Goal: Communication & Community: Answer question/provide support

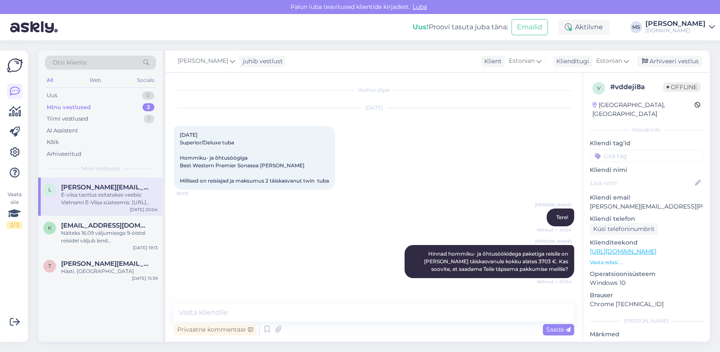
scroll to position [168, 0]
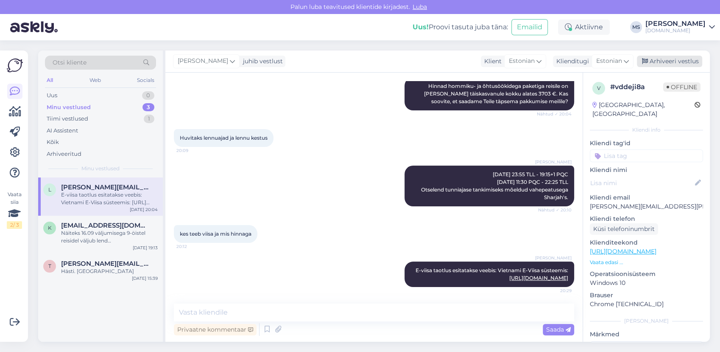
click at [663, 60] on div "Arhiveeri vestlus" at bounding box center [669, 61] width 65 height 11
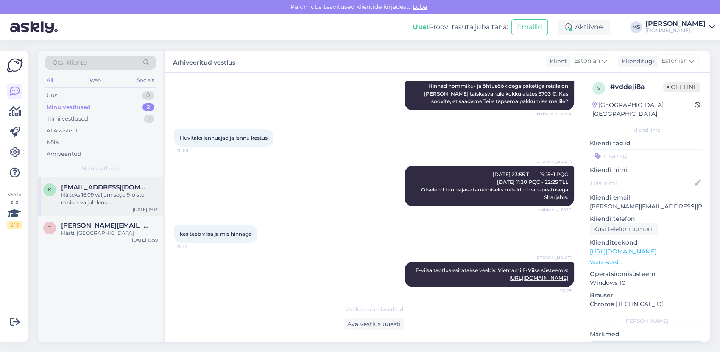
click at [102, 196] on div "Näiteks 16.09 väljumisega 9-öistel reisidel väljub lend [GEOGRAPHIC_DATA] 16:20…" at bounding box center [109, 198] width 97 height 15
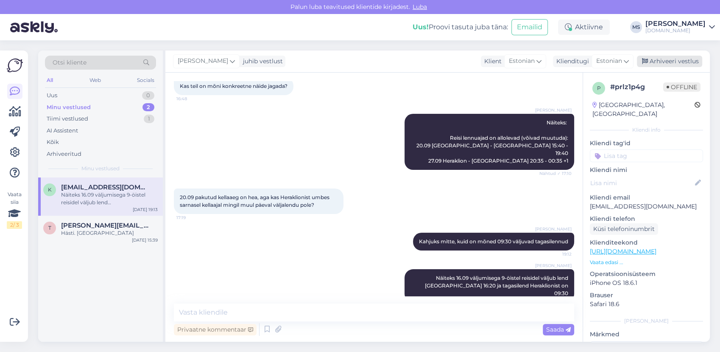
click at [676, 61] on div "Arhiveeri vestlus" at bounding box center [669, 61] width 65 height 11
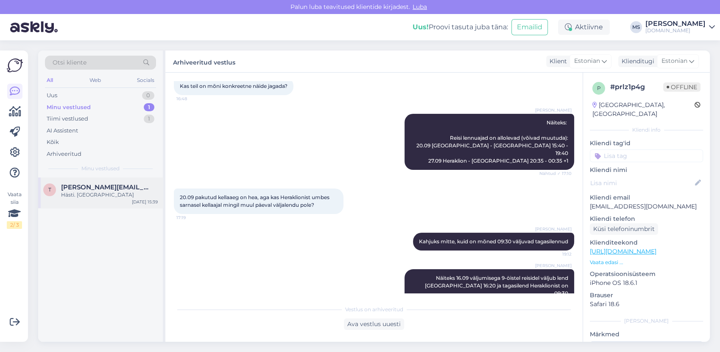
click at [126, 196] on div "Hästi. [GEOGRAPHIC_DATA]" at bounding box center [109, 195] width 97 height 8
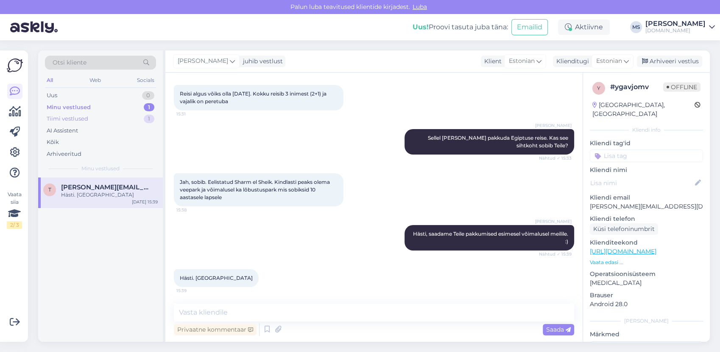
click at [61, 121] on div "Tiimi vestlused" at bounding box center [68, 119] width 42 height 8
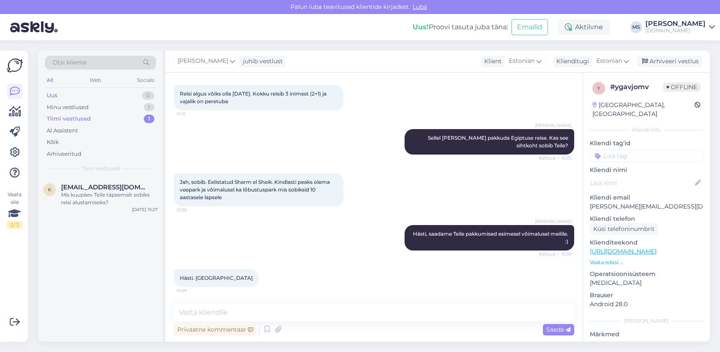
click at [93, 221] on div "k [EMAIL_ADDRESS][DOMAIN_NAME] Mis kuupäev Teile täpsemalt sobiks reisi alustam…" at bounding box center [100, 259] width 125 height 164
click at [88, 198] on div "Mis kuupäev Teile täpsemalt sobiks reisi alustamiseks?" at bounding box center [109, 198] width 97 height 15
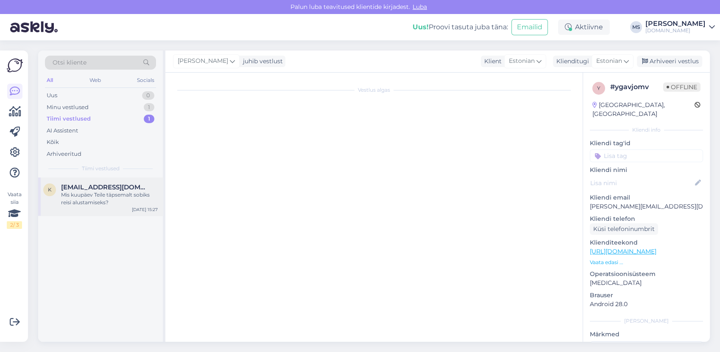
scroll to position [0, 0]
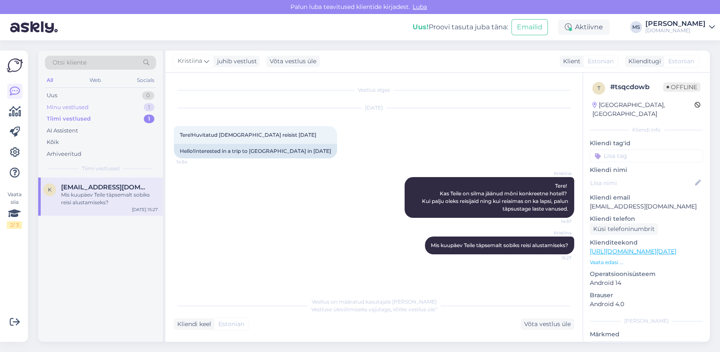
click at [80, 101] on div "Minu vestlused 1" at bounding box center [100, 107] width 111 height 12
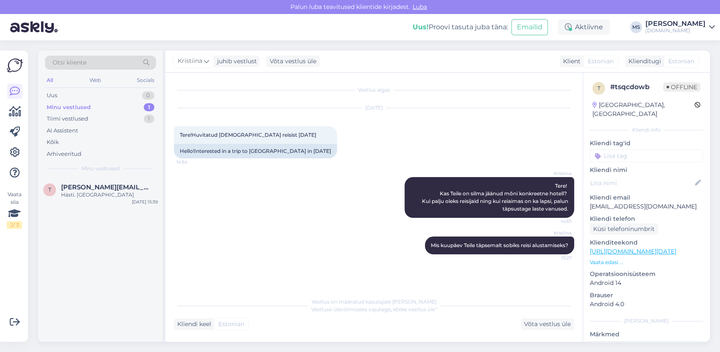
click at [350, 239] on div "Kristiina Mis kuupäev Teile täpsemalt sobiks reisi alustamiseks? 15:27" at bounding box center [374, 245] width 400 height 36
click at [349, 240] on div "Kristiina Mis kuupäev Teile täpsemalt sobiks reisi alustamiseks? 15:27" at bounding box center [374, 245] width 400 height 36
click at [68, 107] on div "Minu vestlused" at bounding box center [69, 107] width 44 height 8
click at [92, 191] on div "Hästi. [GEOGRAPHIC_DATA]" at bounding box center [109, 195] width 97 height 8
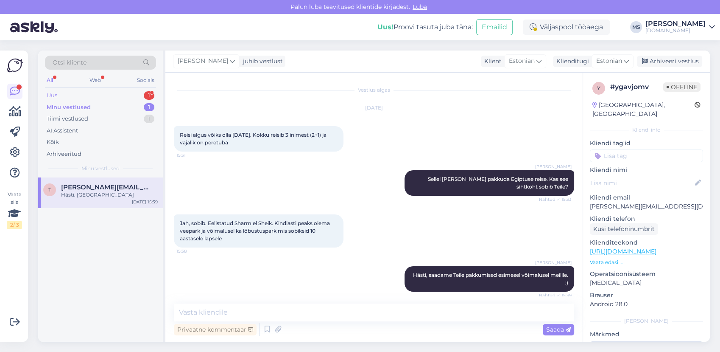
click at [64, 96] on div "Uus 1" at bounding box center [100, 95] width 111 height 12
click at [67, 103] on div "Minu vestlused" at bounding box center [68, 107] width 42 height 8
drag, startPoint x: 662, startPoint y: 196, endPoint x: 589, endPoint y: 198, distance: 73.8
click at [589, 198] on div "y # ygavjomv Offline [GEOGRAPHIC_DATA], [GEOGRAPHIC_DATA] Kliendi info Kliendi …" at bounding box center [646, 252] width 127 height 358
copy p "[PERSON_NAME][EMAIL_ADDRESS][DOMAIN_NAME]"
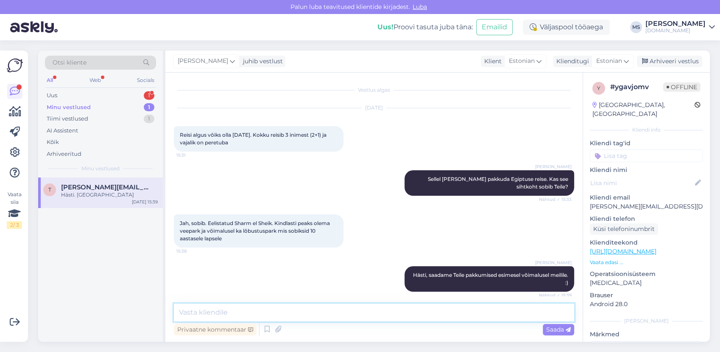
click at [258, 316] on textarea at bounding box center [374, 312] width 400 height 18
type textarea "Pakkumised on Teile saadetud."
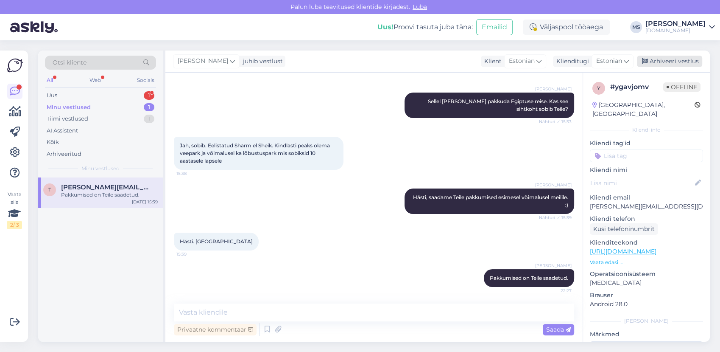
click at [655, 65] on div "Arhiveeri vestlus" at bounding box center [669, 61] width 65 height 11
